Goal: Information Seeking & Learning: Learn about a topic

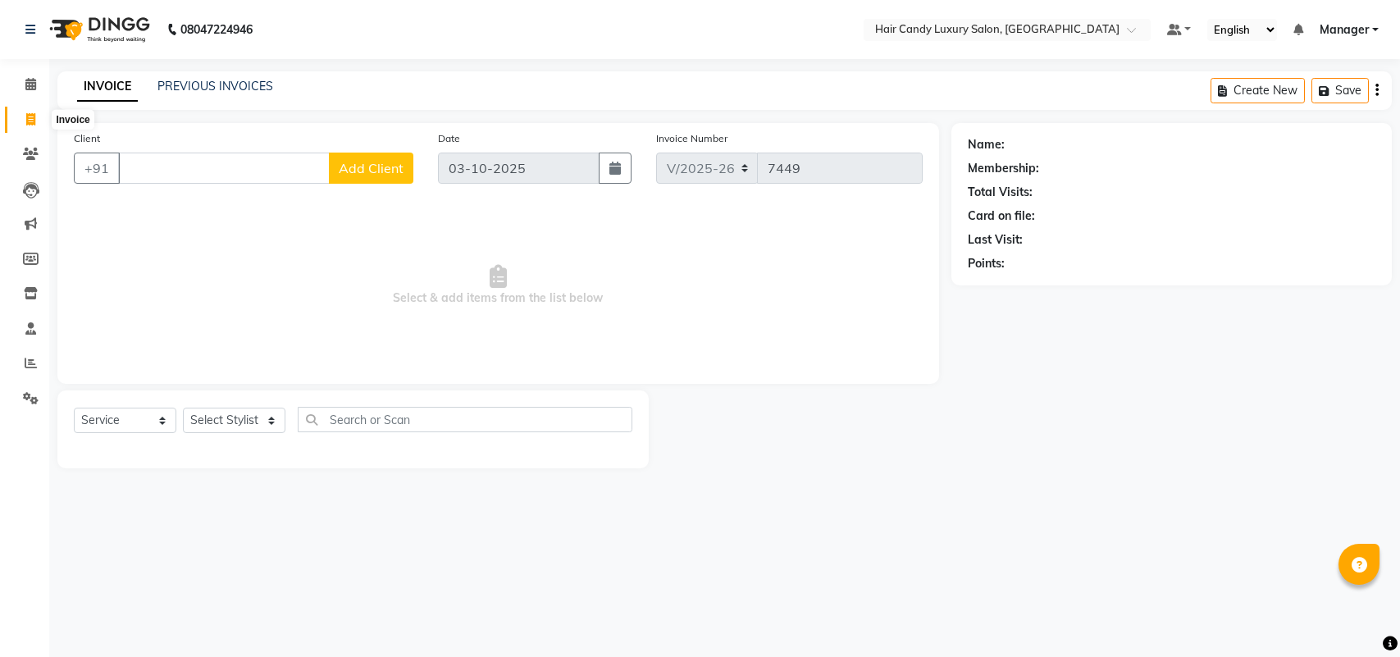
select select "6645"
select select "service"
click at [42, 363] on span at bounding box center [30, 363] width 29 height 19
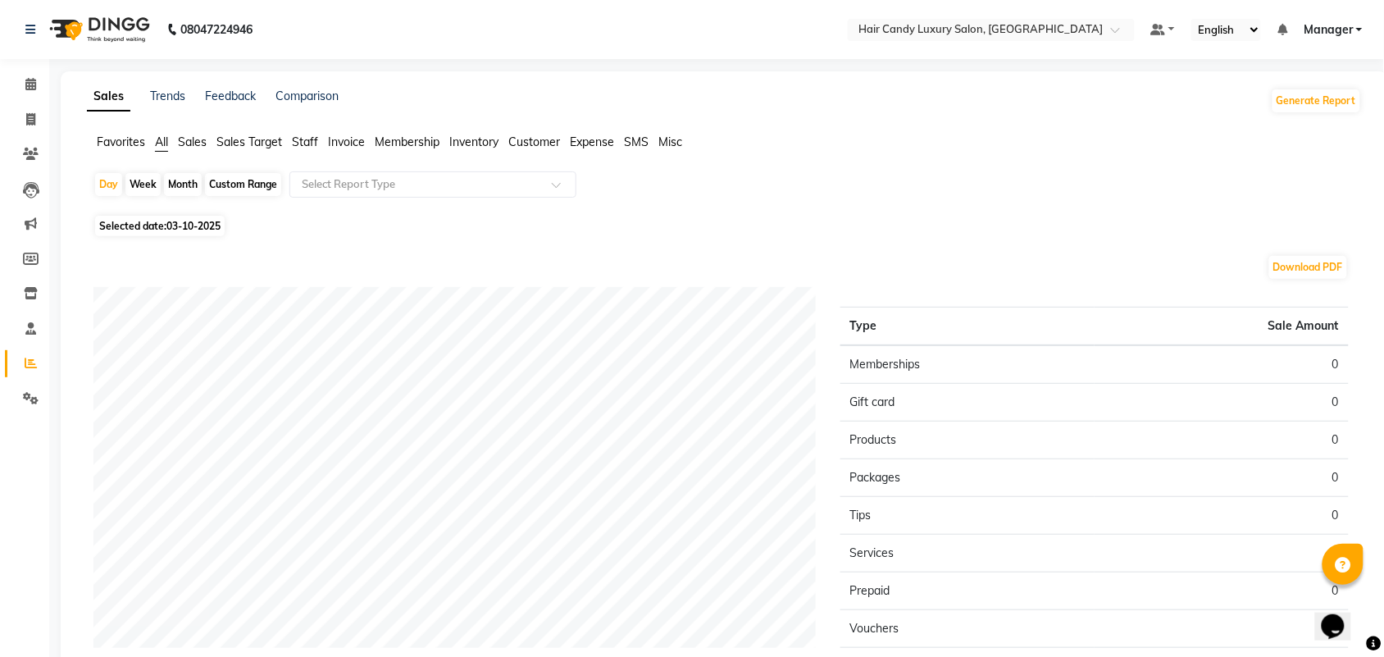
click at [312, 139] on span "Staff" at bounding box center [305, 142] width 26 height 15
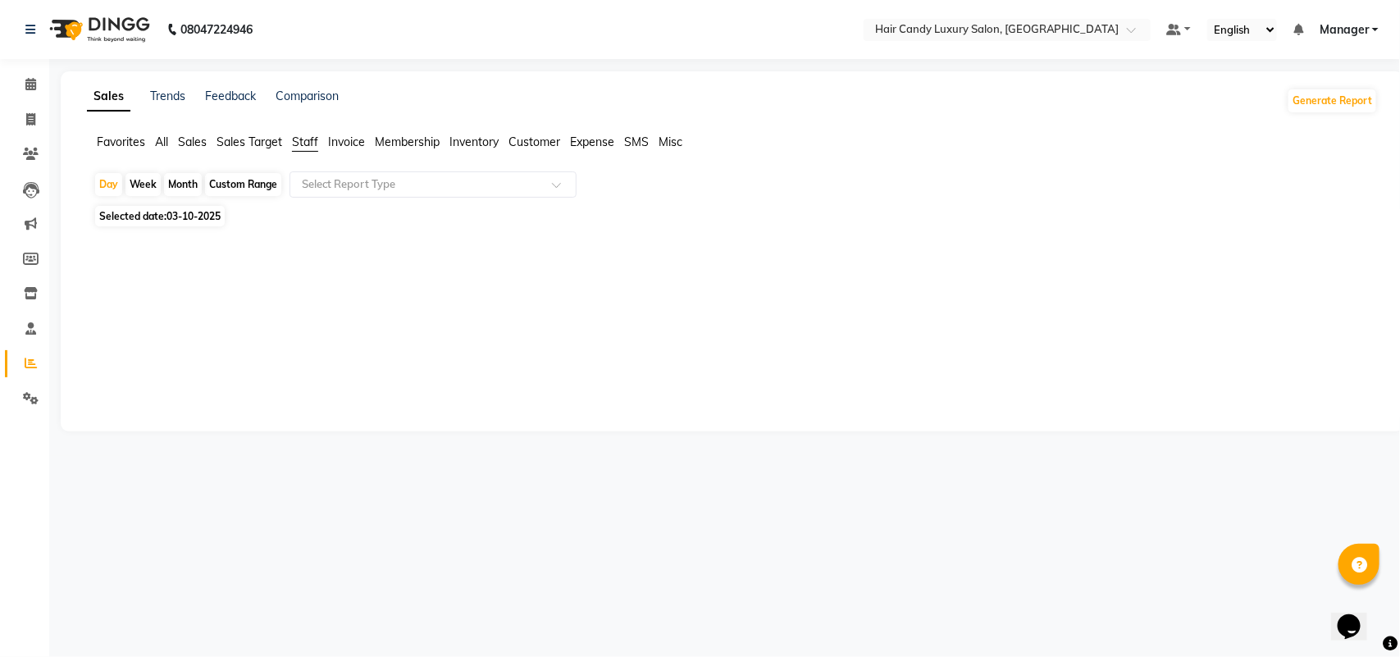
click at [190, 185] on div "Month" at bounding box center [183, 184] width 38 height 23
select select "10"
select select "2025"
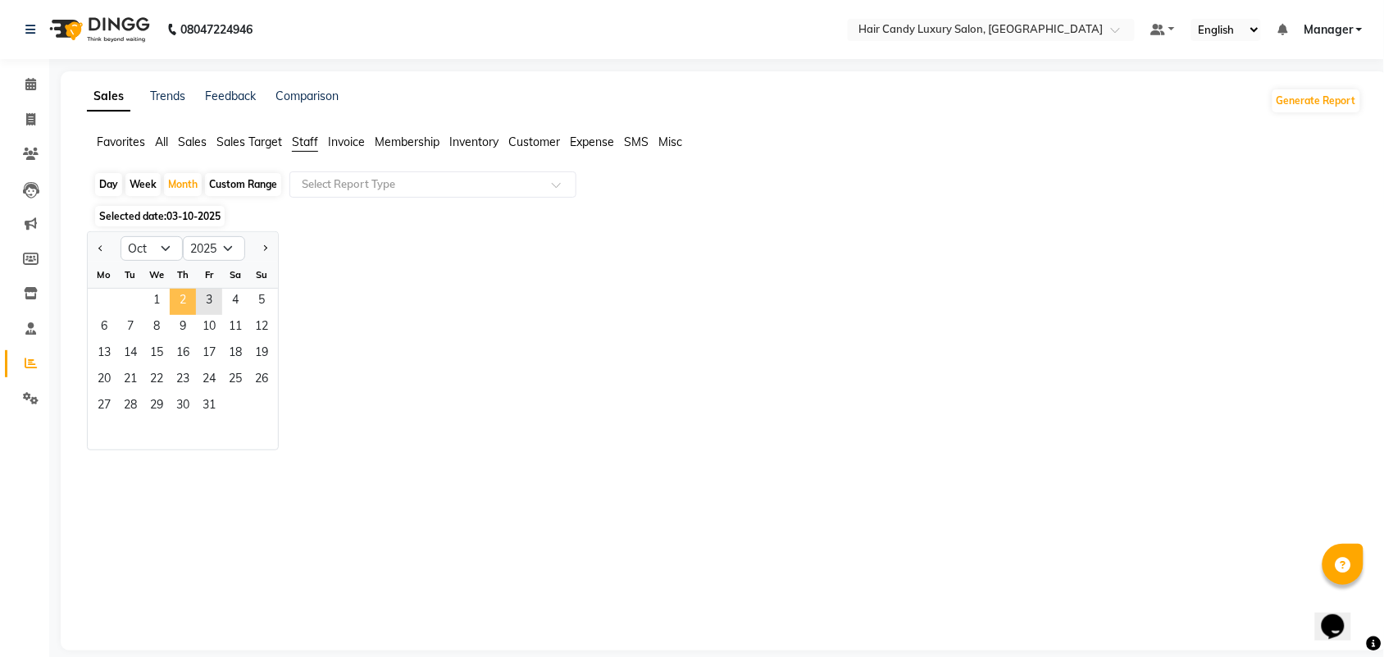
click at [180, 299] on span "2" at bounding box center [183, 302] width 26 height 26
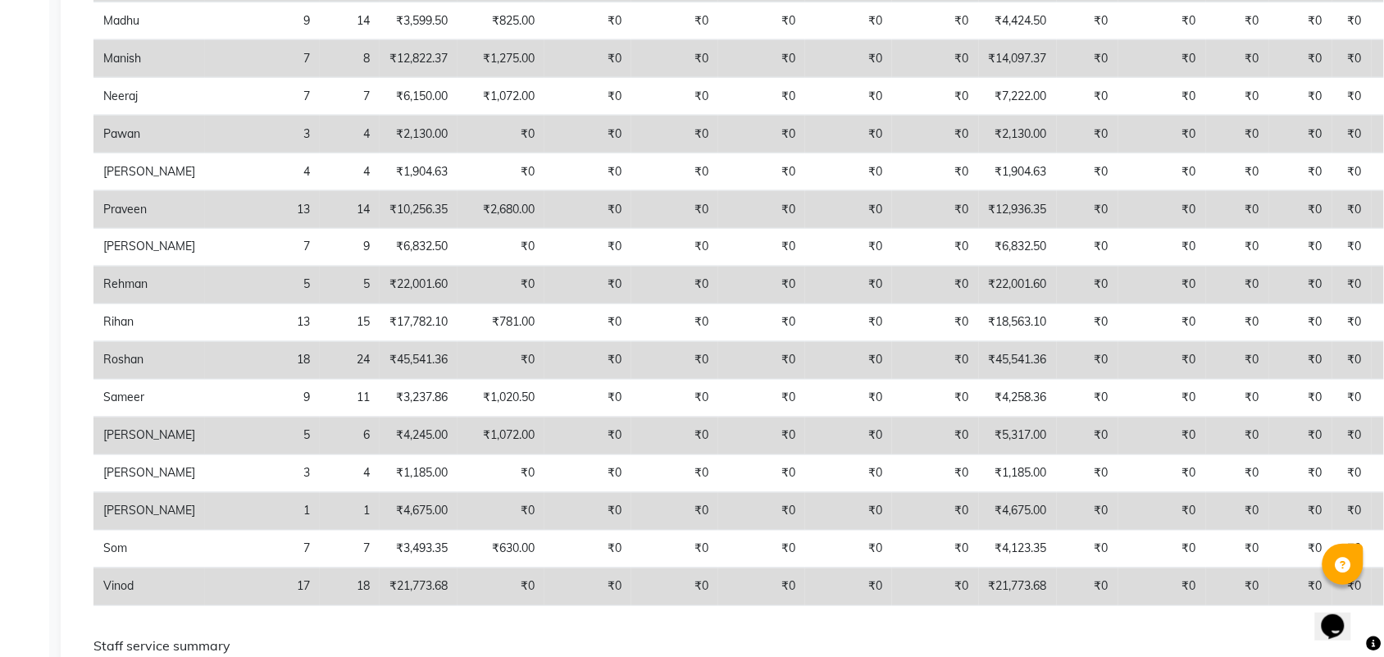
scroll to position [656, 0]
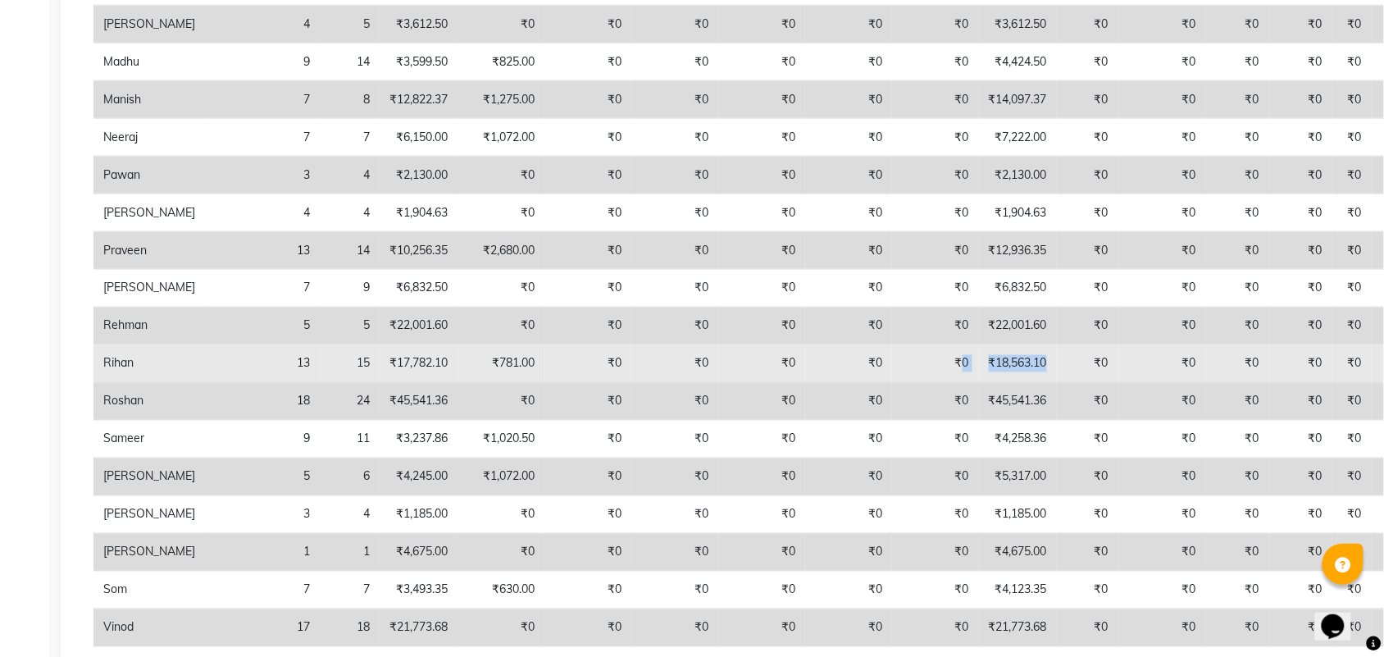
drag, startPoint x: 956, startPoint y: 363, endPoint x: 865, endPoint y: 353, distance: 91.6
click at [865, 353] on tr "Rihan 13 15 ₹17,782.10 ₹781.00 ₹0 ₹0 ₹0 ₹0 ₹0 ₹18,563.10 ₹0 ₹0 ₹0 ₹0 ₹0 ₹0" at bounding box center [767, 364] width 1347 height 38
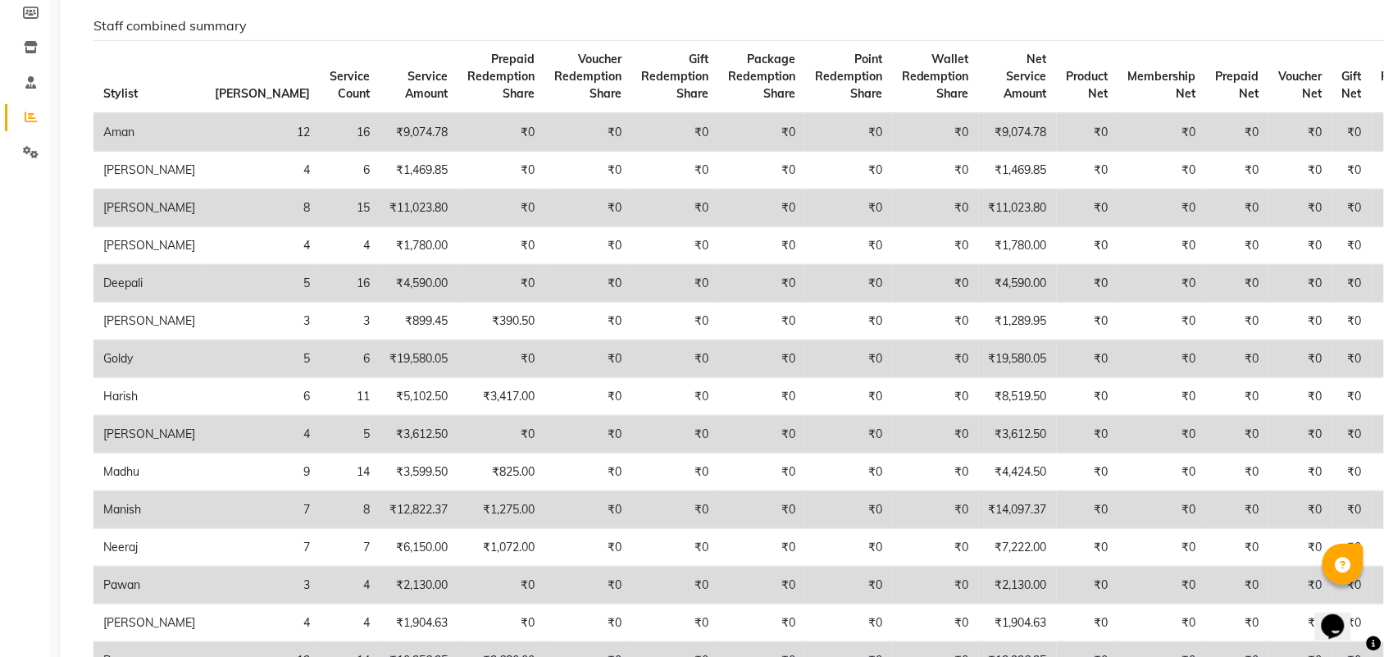
scroll to position [349, 0]
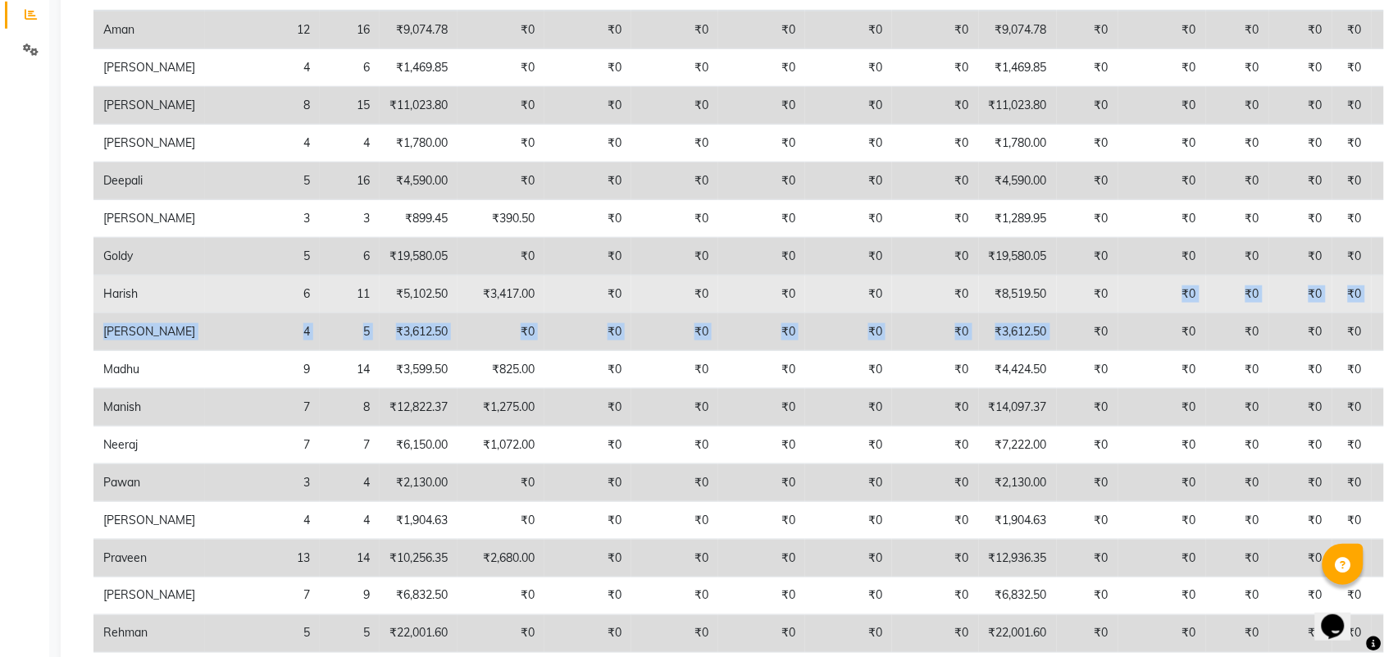
drag, startPoint x: 970, startPoint y: 322, endPoint x: 1017, endPoint y: 308, distance: 48.8
click at [1015, 310] on tbody "Aman 12 16 ₹9,074.78 ₹0 ₹0 ₹0 ₹0 ₹0 ₹0 ₹9,074.78 ₹0 ₹0 ₹0 ₹0 ₹0 ₹0 [PERSON_NAME…" at bounding box center [767, 483] width 1347 height 944
click at [984, 314] on tbody "Aman 12 16 ₹9,074.78 ₹0 ₹0 ₹0 ₹0 ₹0 ₹0 ₹9,074.78 ₹0 ₹0 ₹0 ₹0 ₹0 ₹0 [PERSON_NAME…" at bounding box center [767, 483] width 1347 height 944
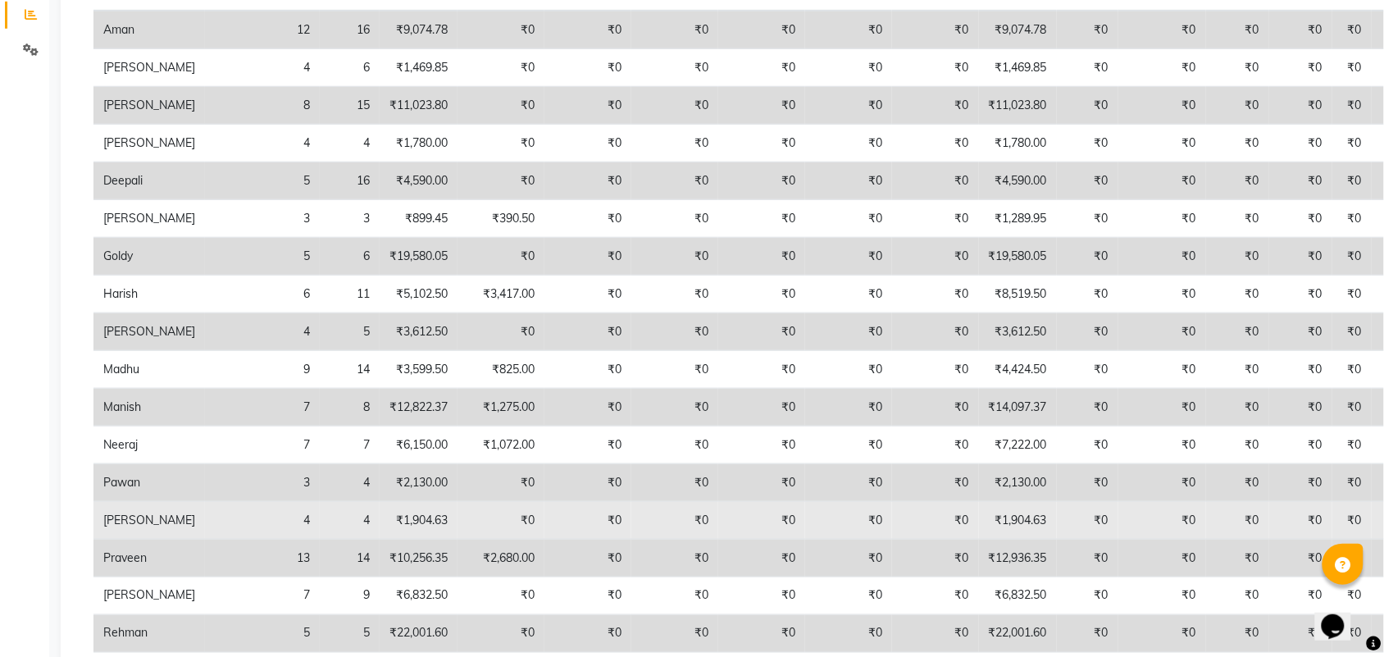
click at [892, 518] on td "₹0" at bounding box center [935, 521] width 87 height 38
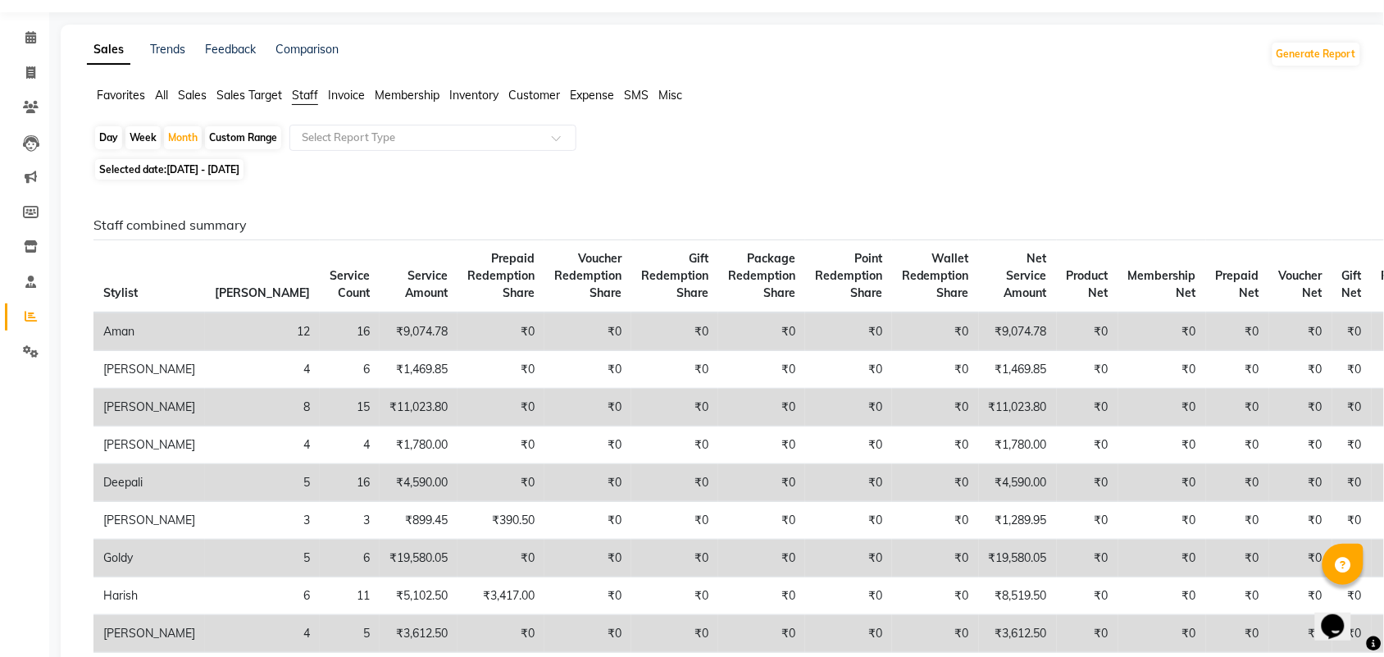
scroll to position [41, 0]
